Goal: Information Seeking & Learning: Learn about a topic

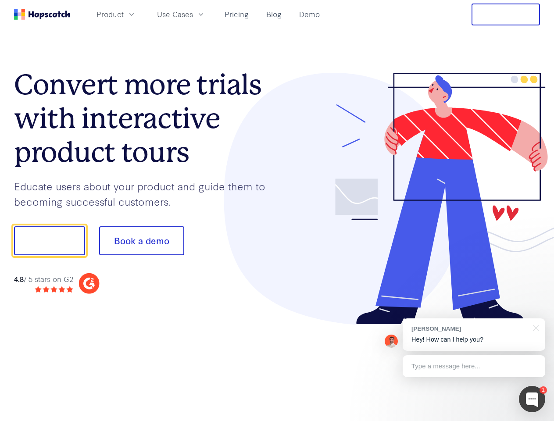
click at [277, 211] on div at bounding box center [408, 199] width 263 height 252
click at [124, 14] on span "Product" at bounding box center [110, 14] width 27 height 11
click at [193, 14] on span "Use Cases" at bounding box center [175, 14] width 36 height 11
click at [506, 14] on button "Free Trial" at bounding box center [506, 15] width 68 height 22
click at [49, 241] on button "Show me!" at bounding box center [49, 240] width 71 height 29
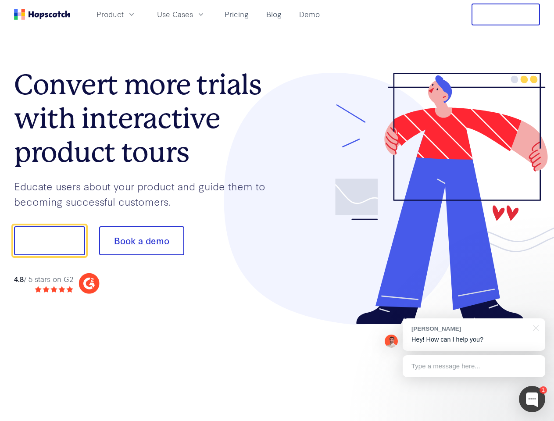
click at [141, 241] on button "Book a demo" at bounding box center [141, 240] width 85 height 29
click at [532, 399] on div at bounding box center [532, 399] width 26 height 26
click at [474, 335] on div "[PERSON_NAME] Hey! How can I help you?" at bounding box center [474, 335] width 143 height 32
click at [534, 327] on div at bounding box center [463, 239] width 165 height 293
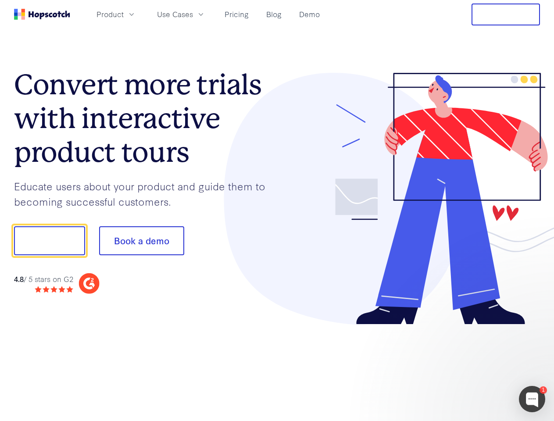
click at [474, 366] on div at bounding box center [463, 298] width 165 height 175
